Goal: Task Accomplishment & Management: Use online tool/utility

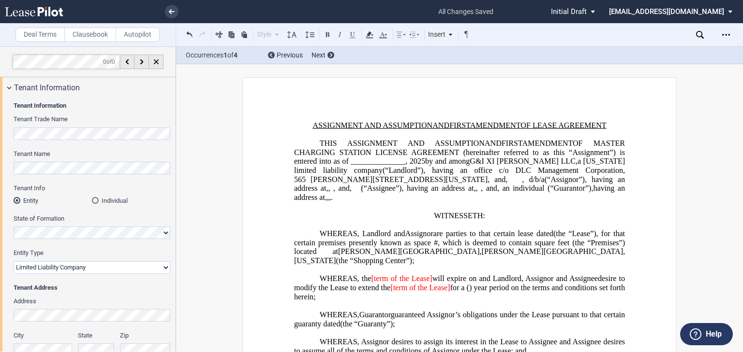
select select "limited liability company"
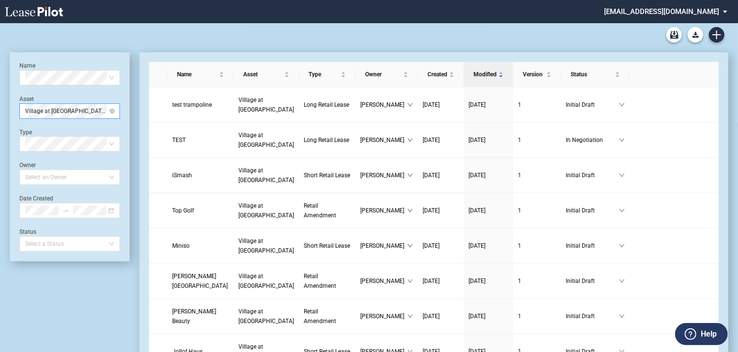
click at [112, 115] on span "Village at Allen" at bounding box center [69, 111] width 89 height 15
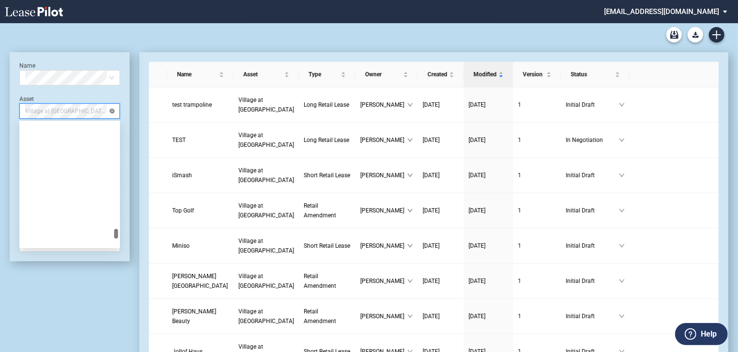
scroll to position [1315, 0]
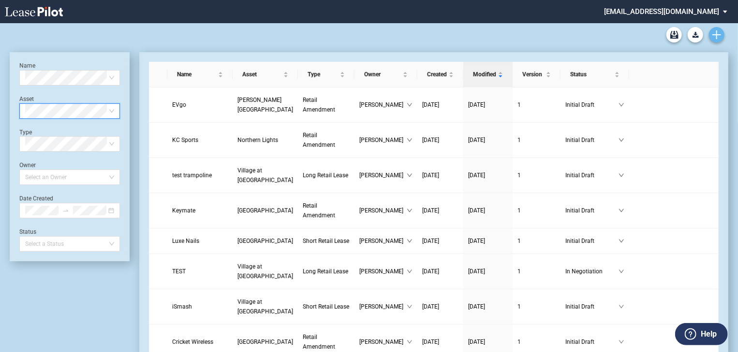
click at [716, 35] on use "Create new document" at bounding box center [716, 34] width 9 height 9
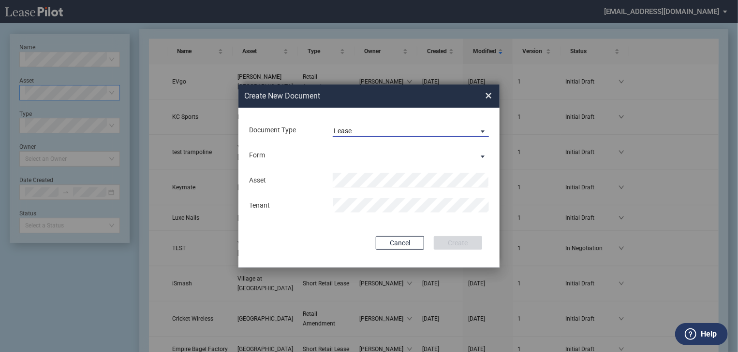
click at [367, 129] on span "Lease" at bounding box center [403, 132] width 139 height 10
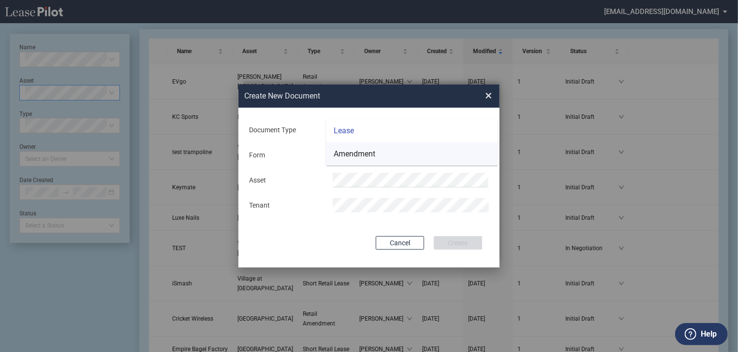
click at [358, 154] on div "Amendment" at bounding box center [355, 154] width 42 height 11
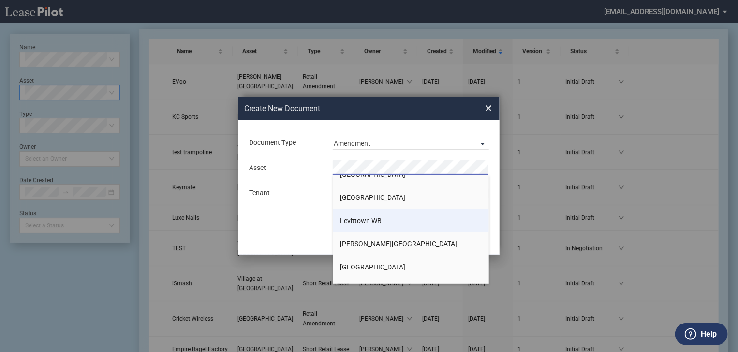
scroll to position [774, 0]
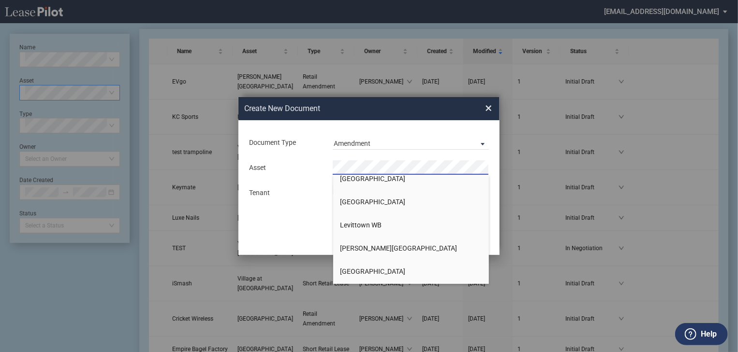
click at [355, 249] on span "[PERSON_NAME][GEOGRAPHIC_DATA]" at bounding box center [398, 249] width 117 height 8
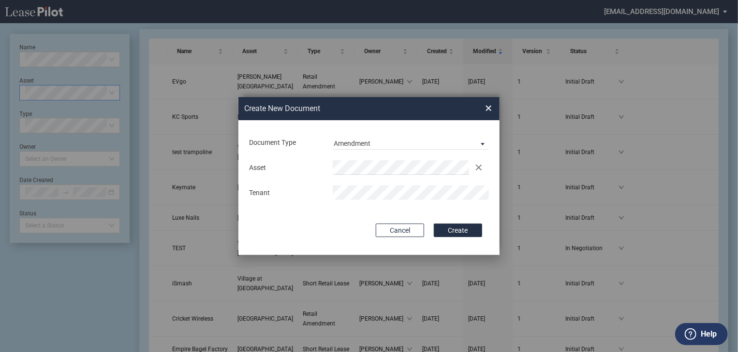
click at [434, 224] on button "Create" at bounding box center [458, 231] width 48 height 14
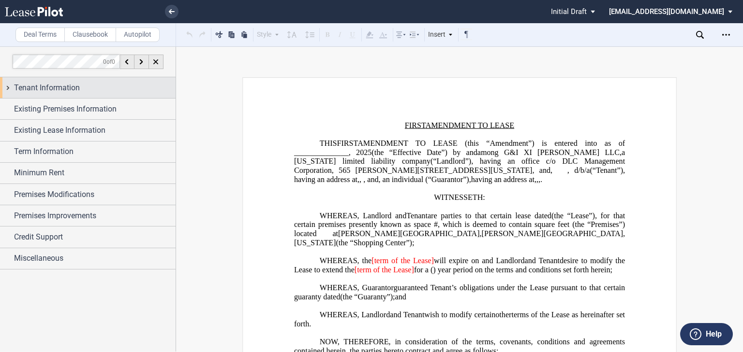
click at [37, 89] on span "Tenant Information" at bounding box center [47, 88] width 66 height 12
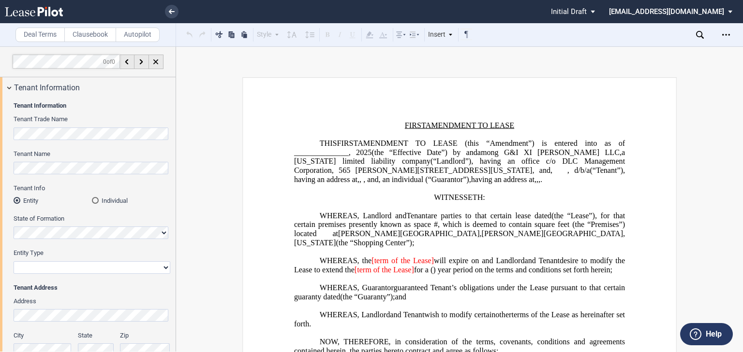
scroll to position [193, 0]
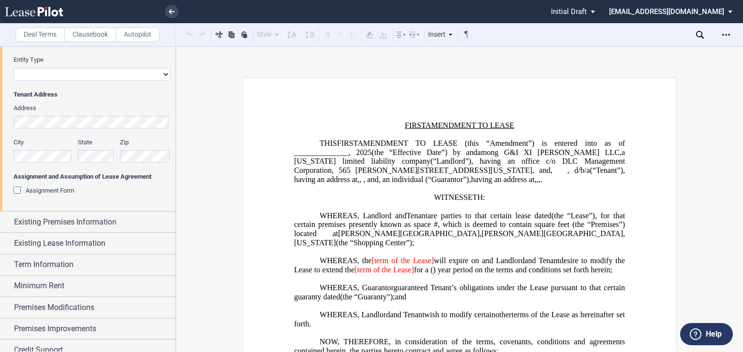
drag, startPoint x: 15, startPoint y: 190, endPoint x: 342, endPoint y: 231, distance: 330.4
click at [15, 190] on div "Assignment Form" at bounding box center [19, 192] width 10 height 10
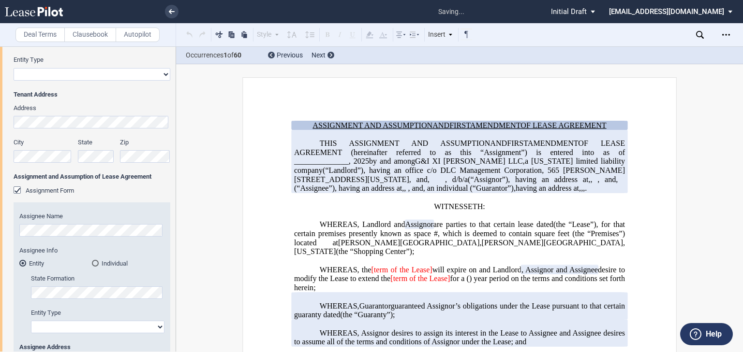
drag, startPoint x: 735, startPoint y: 67, endPoint x: 736, endPoint y: 73, distance: 5.3
click at [736, 73] on div "Deal Terms Clausebook Autopilot Style Normal 8pt 9pt 10pt 10.5pt 11pt 12pt 14pt…" at bounding box center [371, 199] width 743 height 306
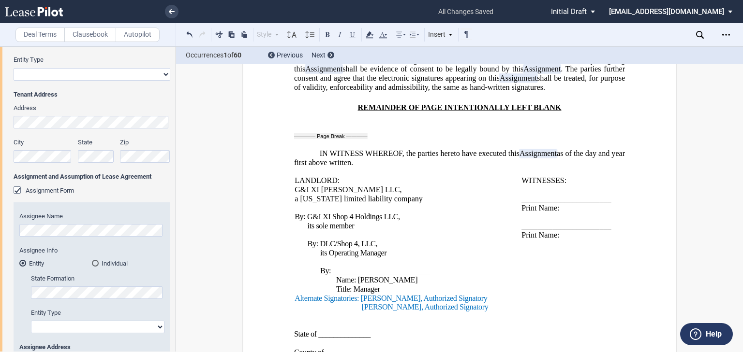
scroll to position [1870, 0]
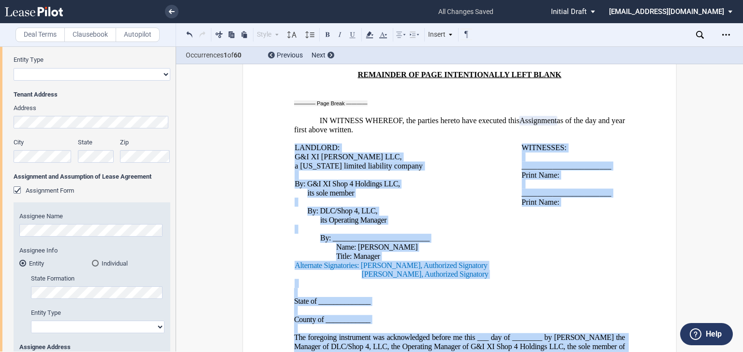
drag, startPoint x: 552, startPoint y: 264, endPoint x: 285, endPoint y: 147, distance: 291.9
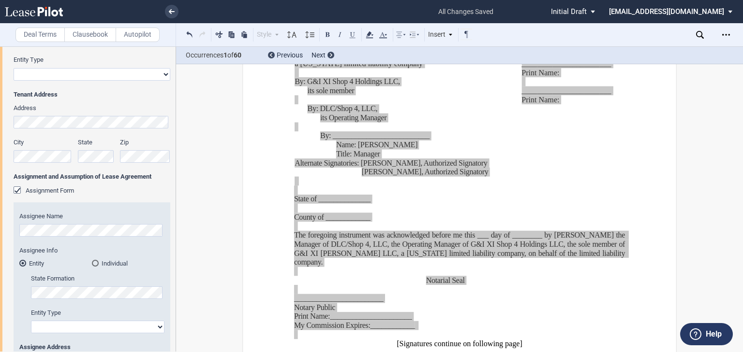
scroll to position [1986, 0]
